Goal: Information Seeking & Learning: Learn about a topic

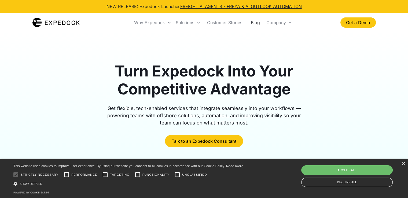
click at [256, 23] on link "Blog" at bounding box center [255, 22] width 18 height 18
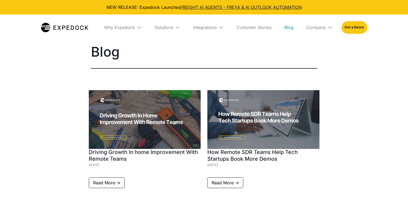
select select
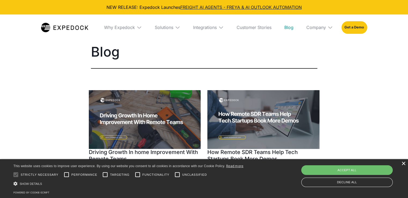
click at [403, 164] on div "×" at bounding box center [404, 164] width 4 height 4
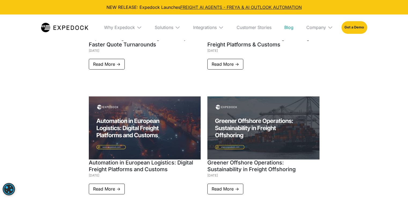
scroll to position [510, 0]
